Goal: Task Accomplishment & Management: Use online tool/utility

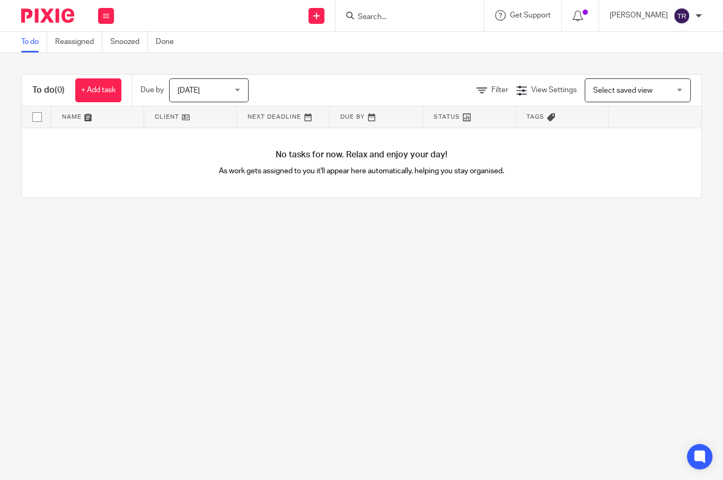
click at [441, 10] on form at bounding box center [413, 15] width 113 height 13
click at [397, 18] on input "Search" at bounding box center [404, 18] width 95 height 10
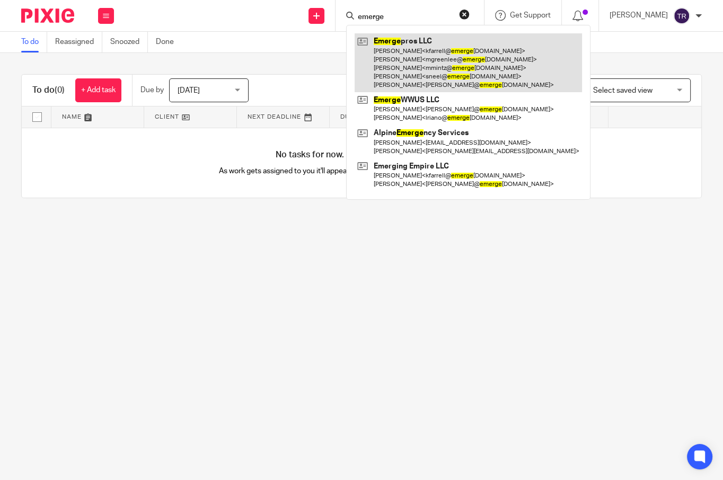
type input "emerge"
click at [423, 43] on link at bounding box center [468, 62] width 227 height 59
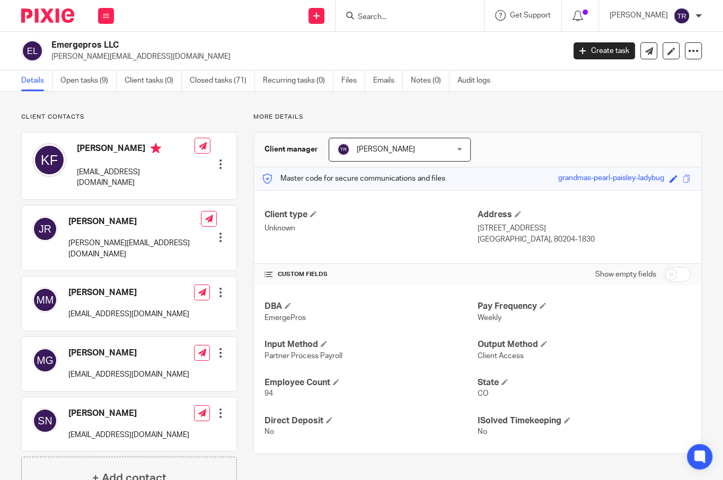
click at [425, 22] on form at bounding box center [413, 15] width 113 height 13
drag, startPoint x: 425, startPoint y: 22, endPoint x: 397, endPoint y: 16, distance: 28.1
click at [397, 16] on input "Search" at bounding box center [404, 18] width 95 height 10
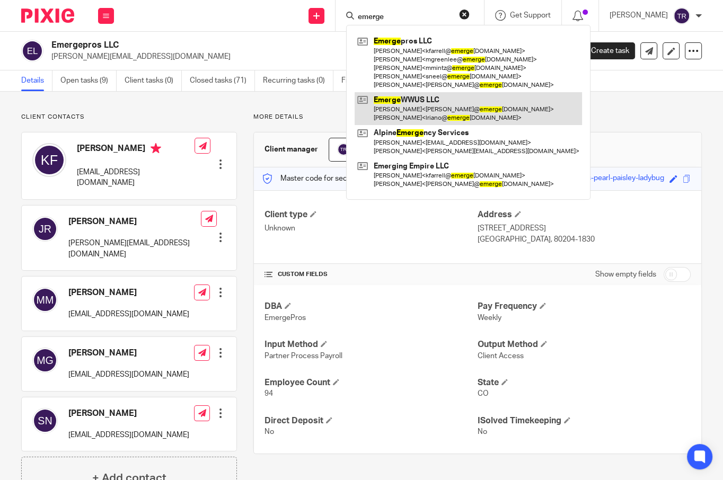
type input "emerge"
click at [418, 107] on link at bounding box center [468, 108] width 227 height 33
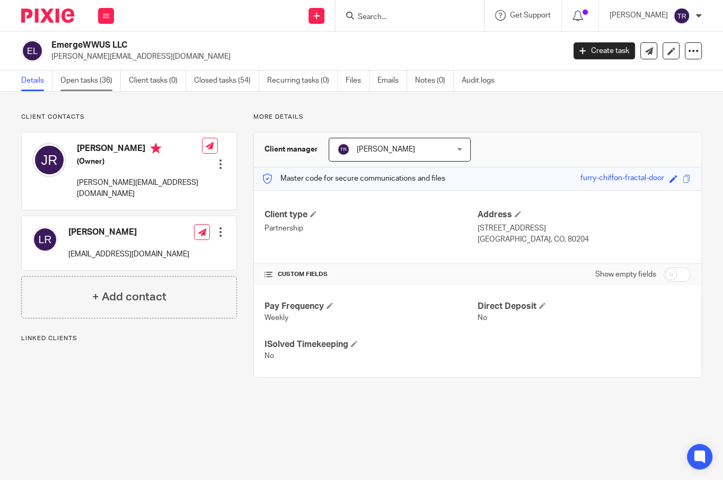
click at [96, 84] on link "Open tasks (36)" at bounding box center [90, 81] width 60 height 21
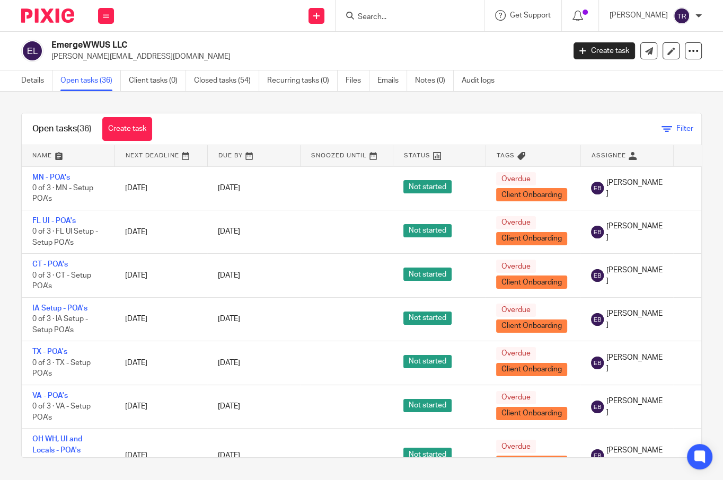
click at [677, 128] on span "Filter" at bounding box center [685, 128] width 17 height 7
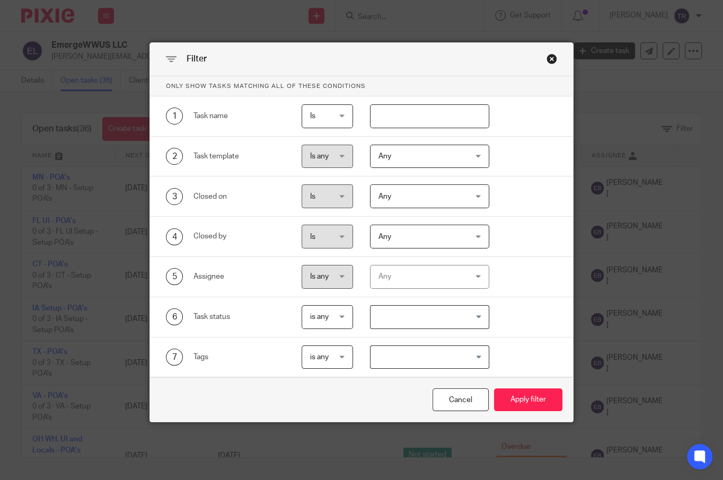
click at [431, 280] on div "Any" at bounding box center [423, 277] width 89 height 22
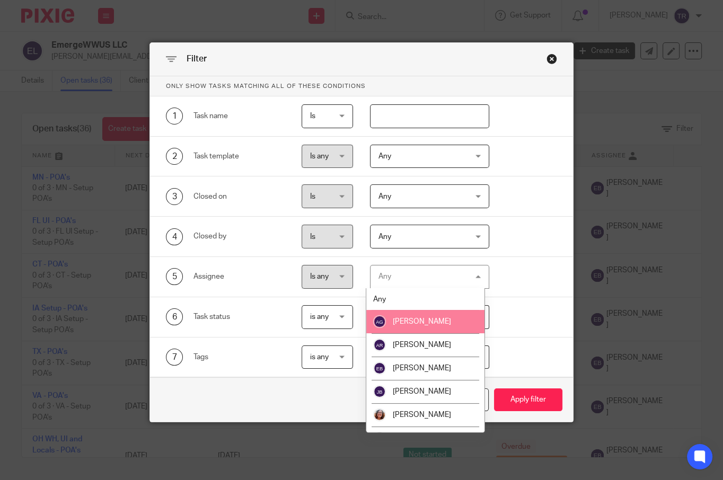
click at [425, 319] on span "[PERSON_NAME]" at bounding box center [422, 321] width 58 height 7
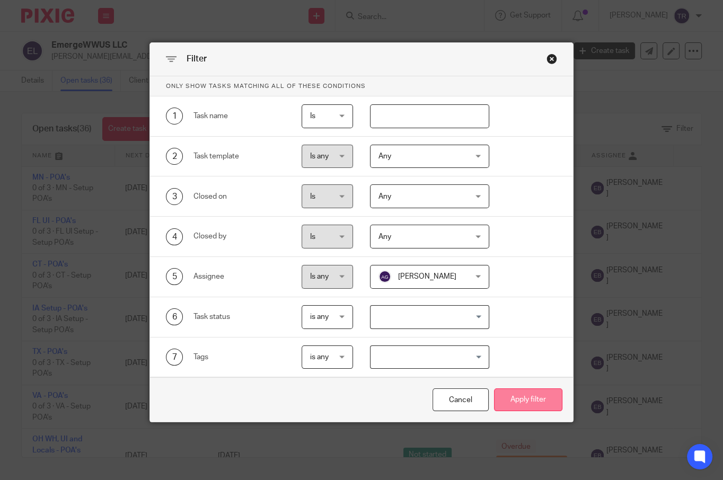
click at [538, 401] on button "Apply filter" at bounding box center [528, 400] width 68 height 23
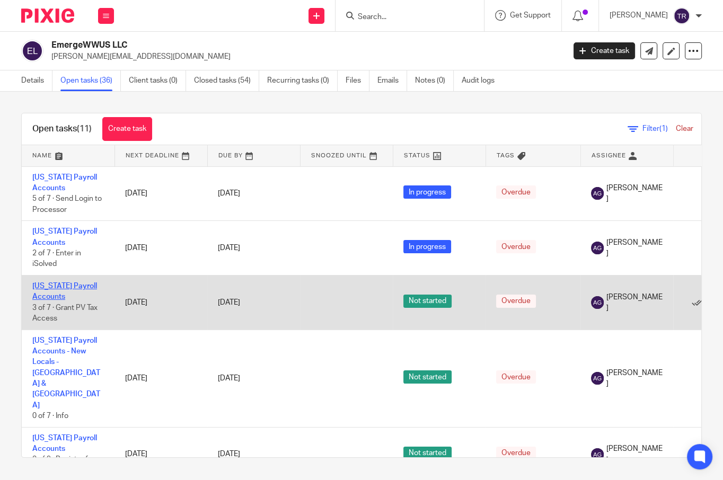
click at [57, 296] on link "[US_STATE] Payroll Accounts" at bounding box center [64, 292] width 65 height 18
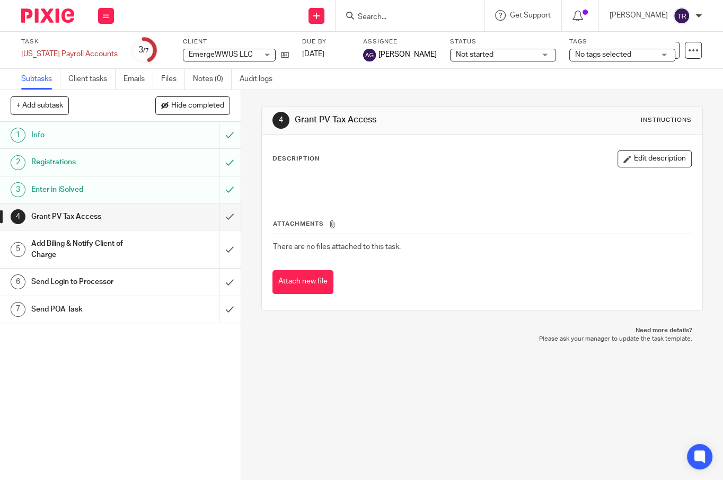
click at [84, 166] on h1 "Registrations" at bounding box center [90, 162] width 118 height 16
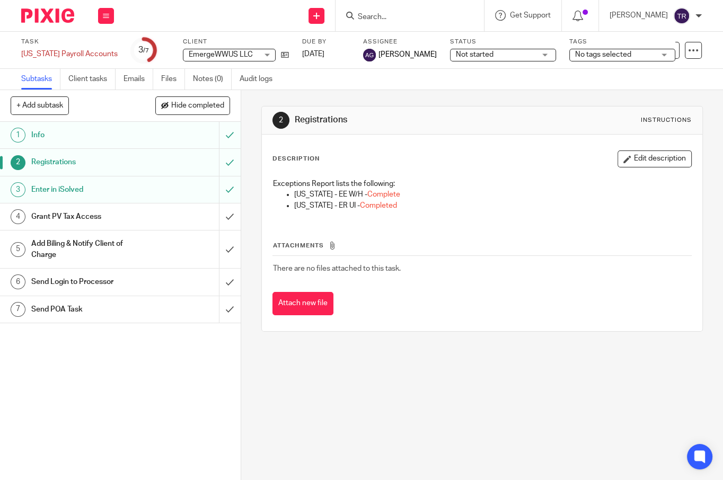
click at [323, 426] on div "2 Registrations Instructions Description Edit description Exceptions Report lis…" at bounding box center [482, 285] width 482 height 390
